Goal: Task Accomplishment & Management: Manage account settings

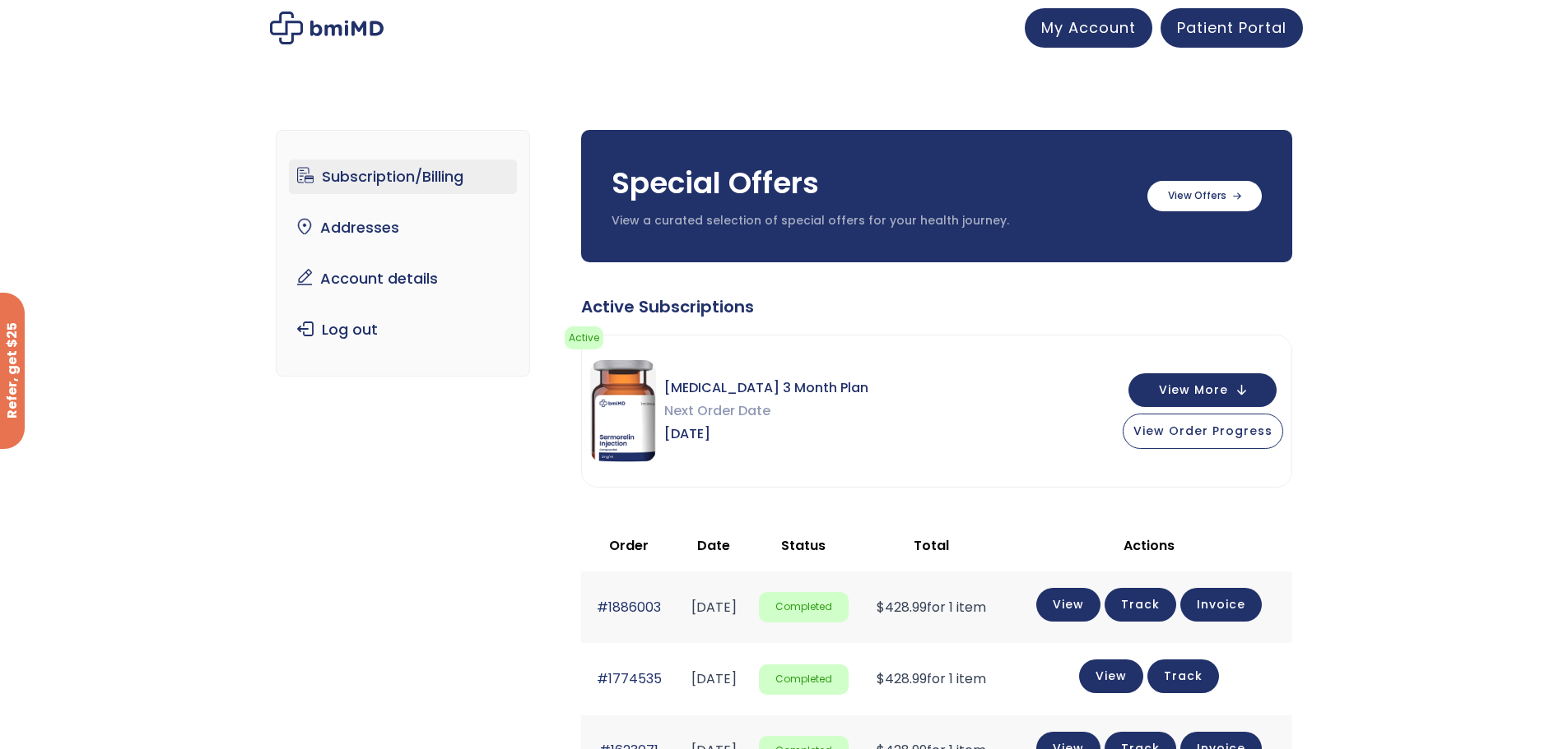
scroll to position [82, 0]
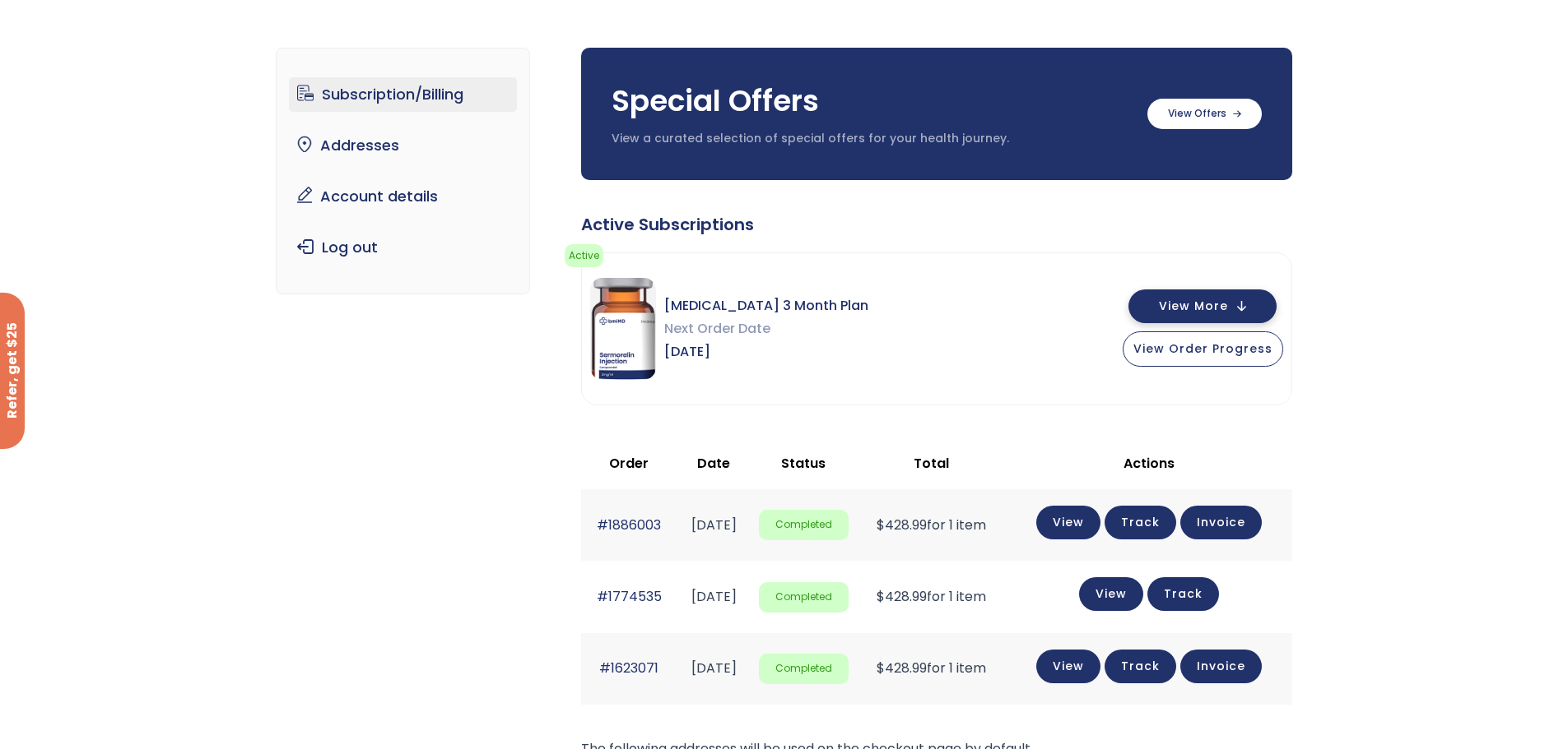
click at [1195, 305] on span "View More" at bounding box center [1193, 306] width 70 height 10
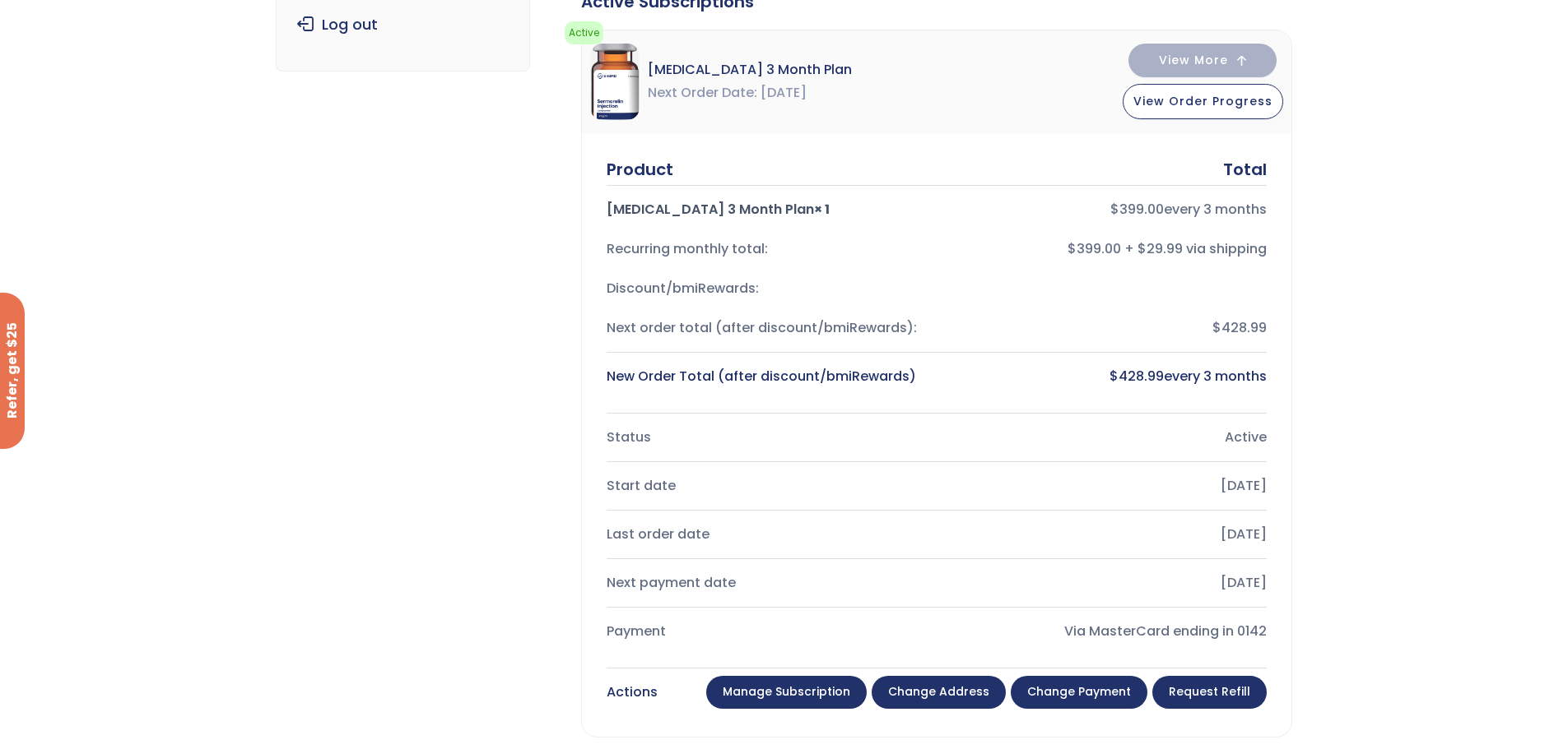
scroll to position [411, 0]
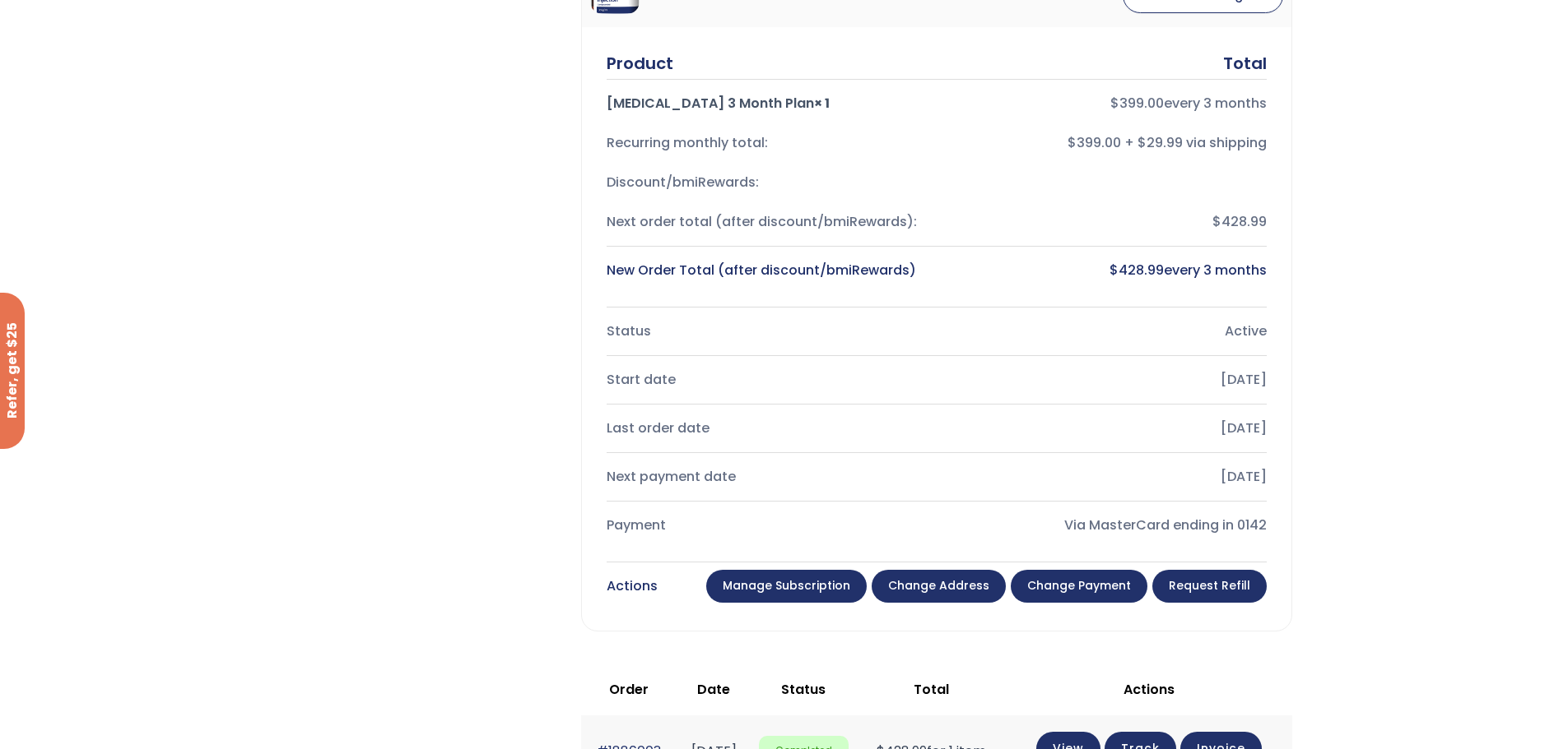
click at [784, 585] on link "Manage Subscription" at bounding box center [786, 586] width 160 height 33
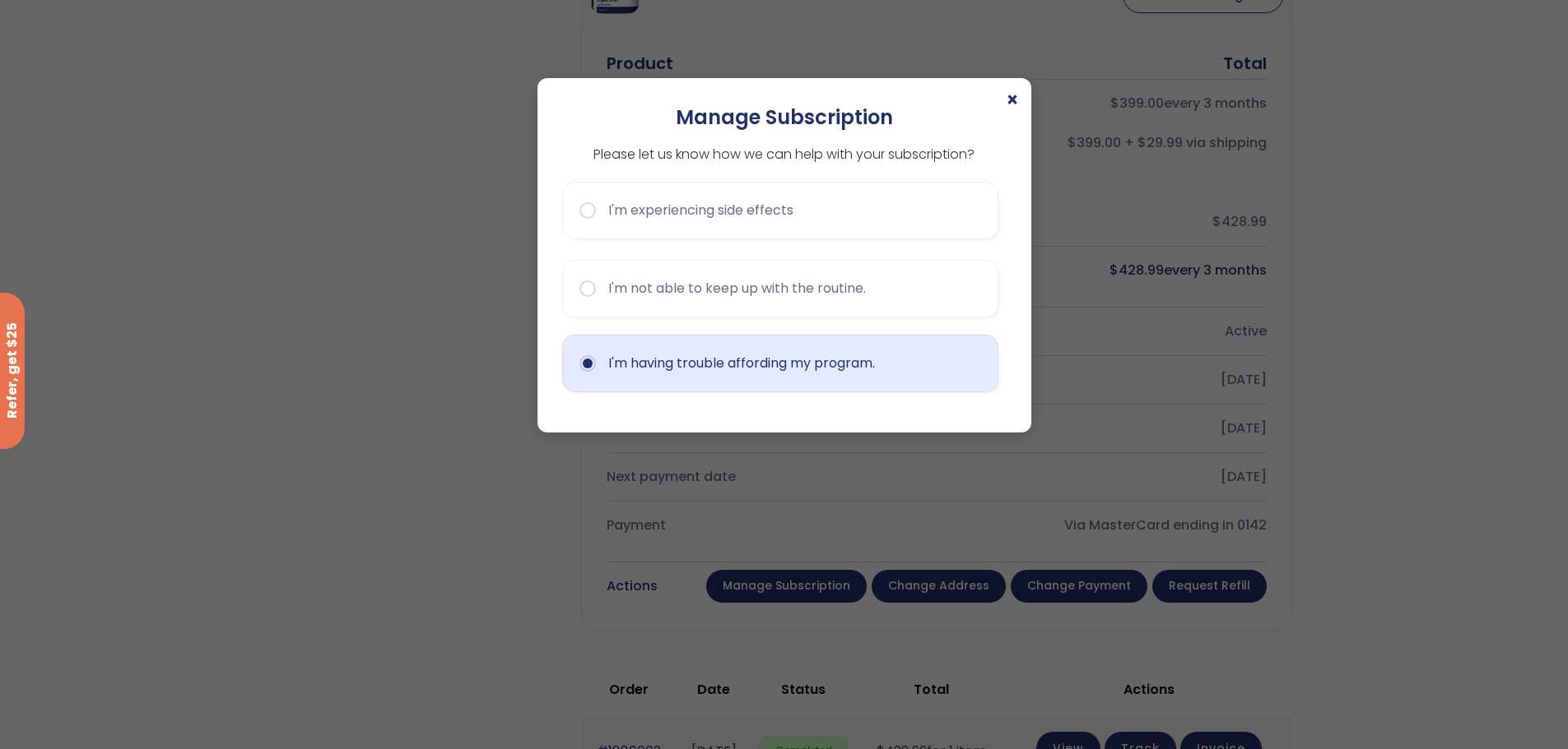
click at [590, 365] on button "I'm having trouble affording my program." at bounding box center [780, 363] width 436 height 57
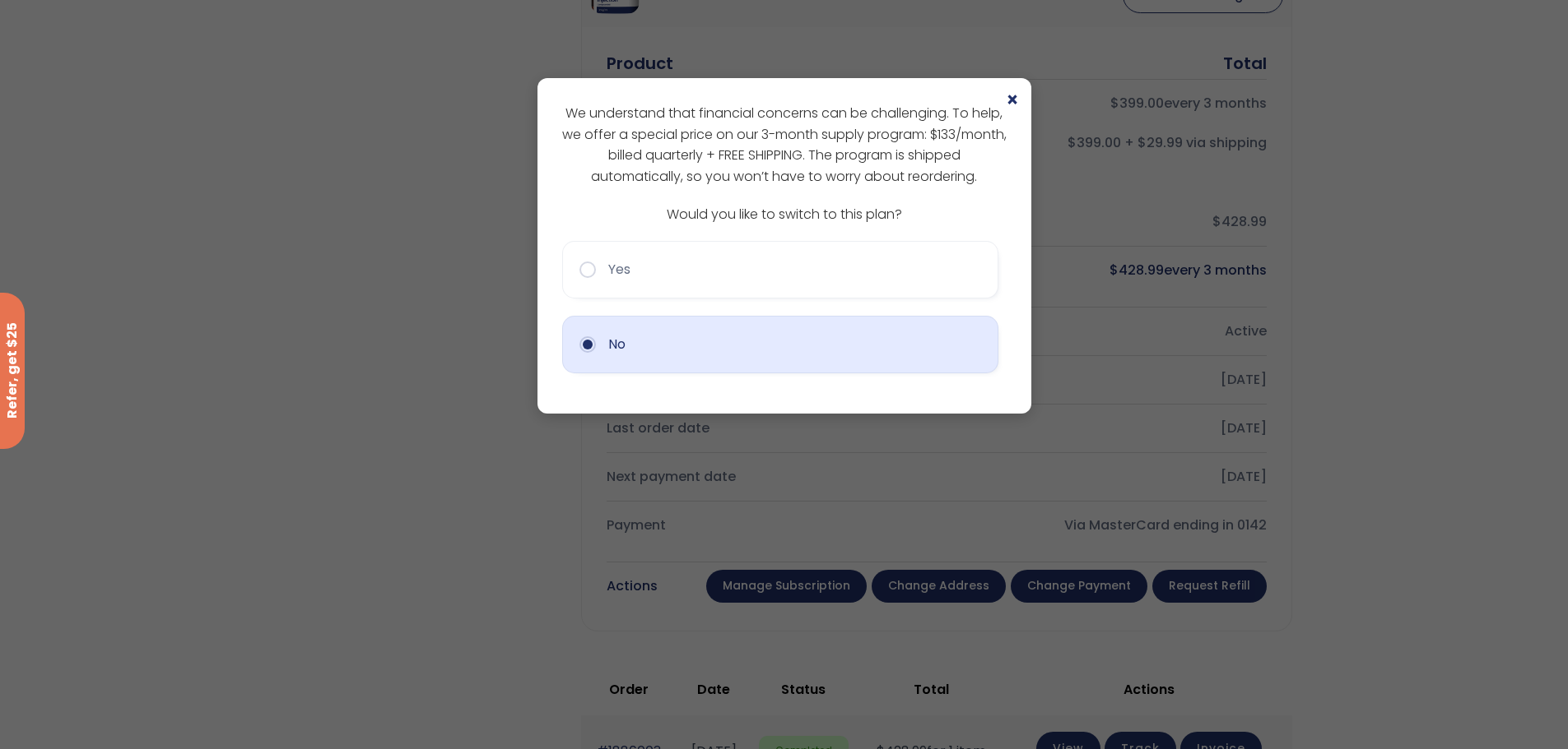
click at [593, 347] on button "No" at bounding box center [780, 344] width 436 height 57
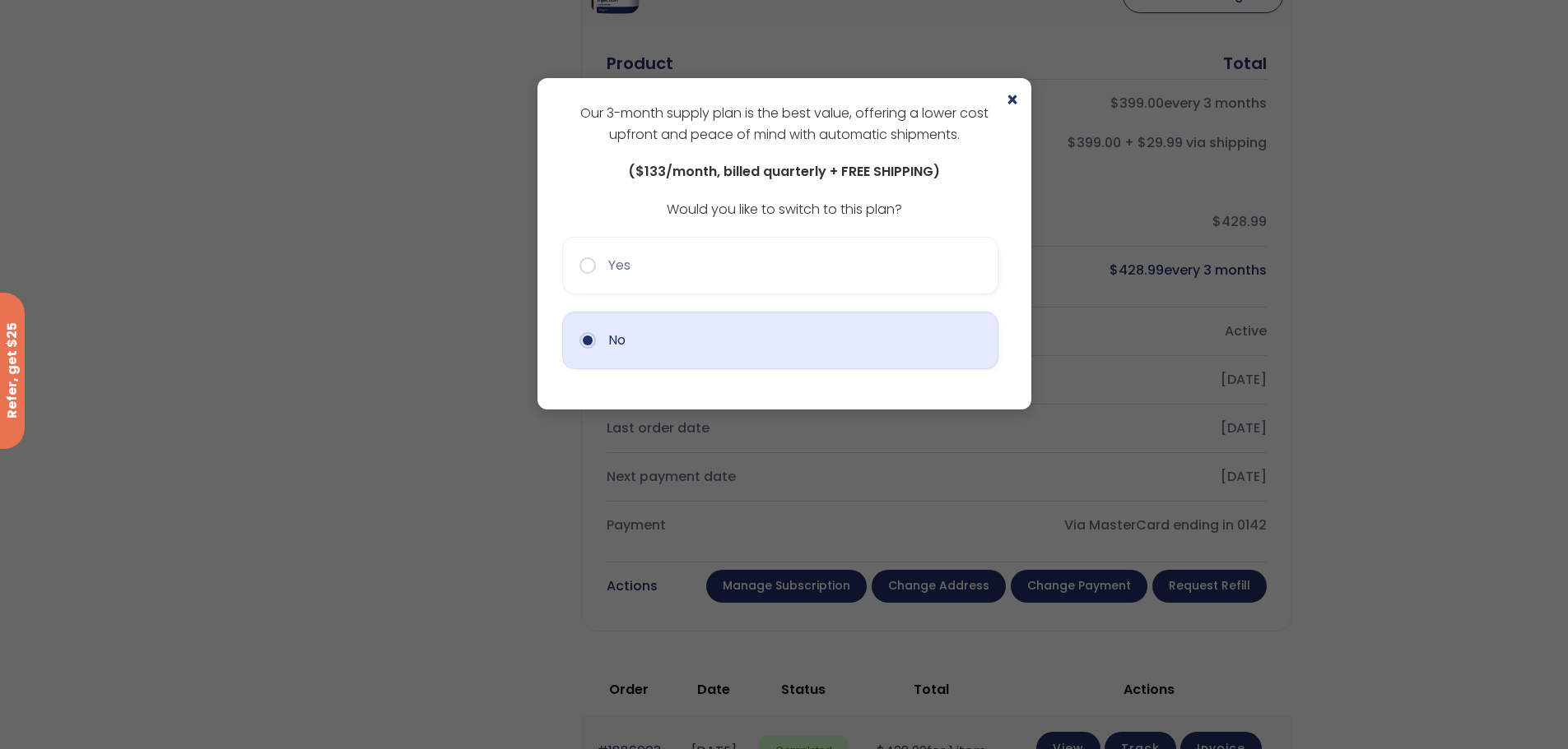
click at [592, 337] on button "No" at bounding box center [780, 340] width 436 height 57
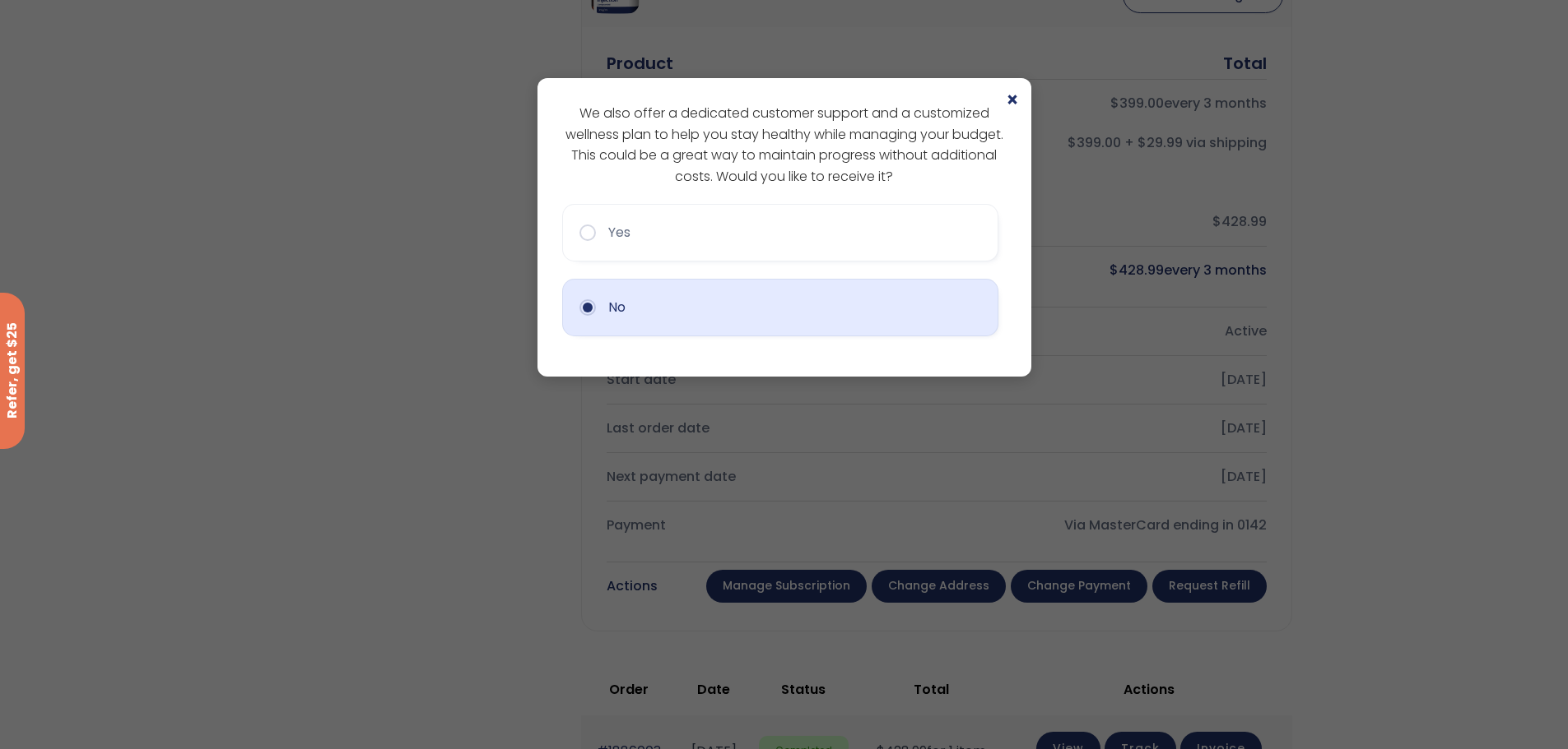
click at [587, 311] on button "No" at bounding box center [780, 307] width 436 height 57
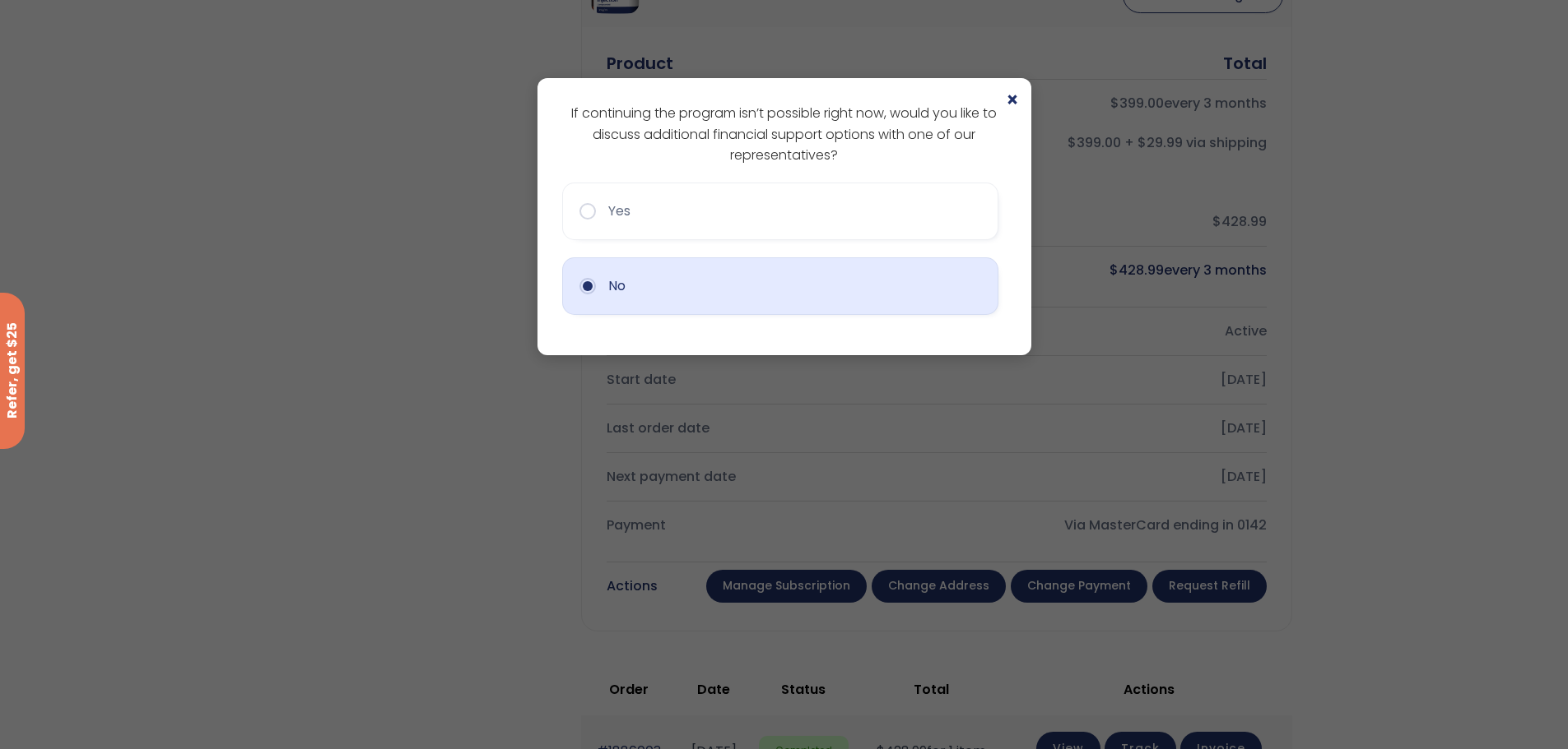
click at [586, 290] on button "No" at bounding box center [780, 286] width 436 height 57
click at [586, 289] on button "No" at bounding box center [780, 286] width 436 height 57
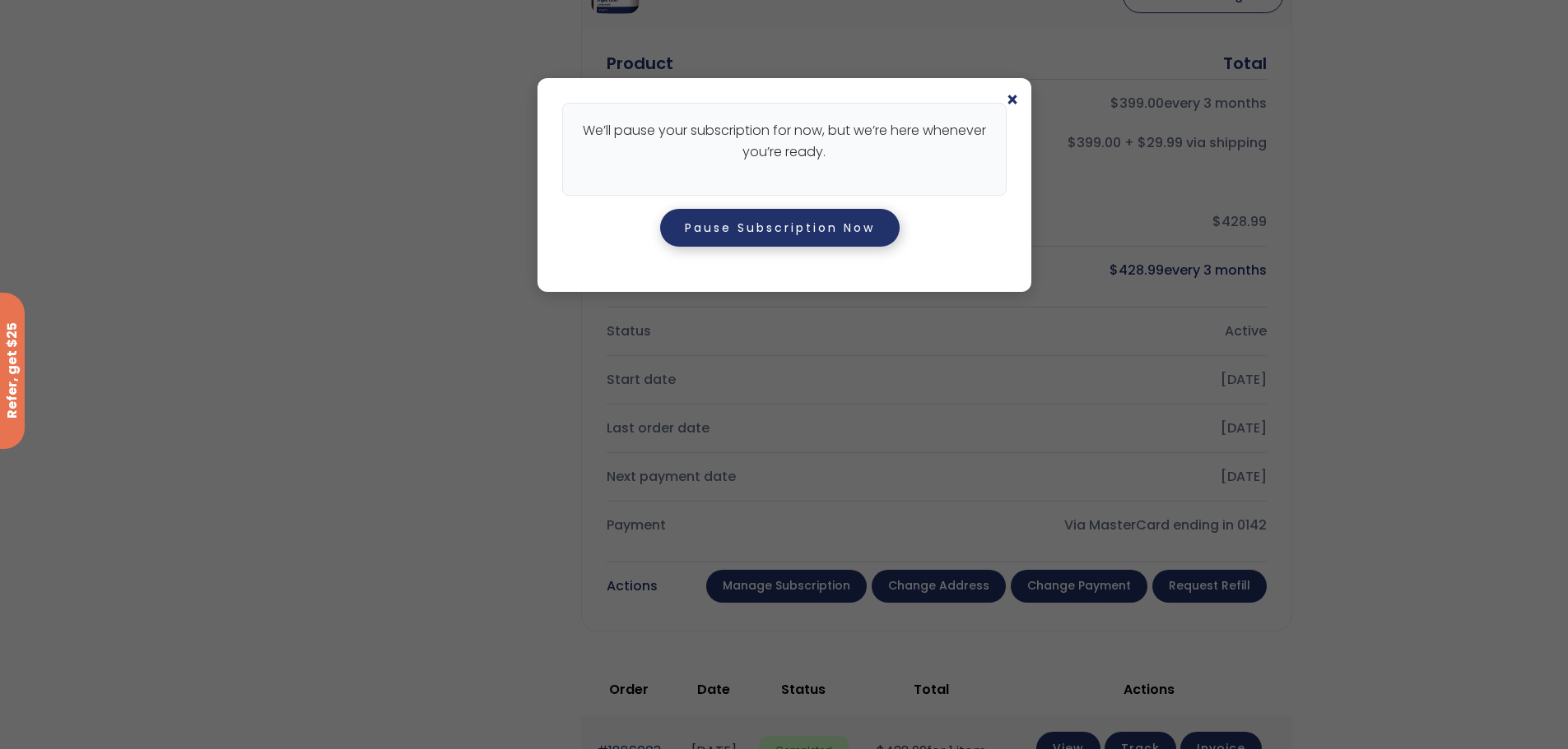
click at [738, 231] on button "Pause Subscription Now" at bounding box center [779, 228] width 239 height 38
